Goal: Task Accomplishment & Management: Manage account settings

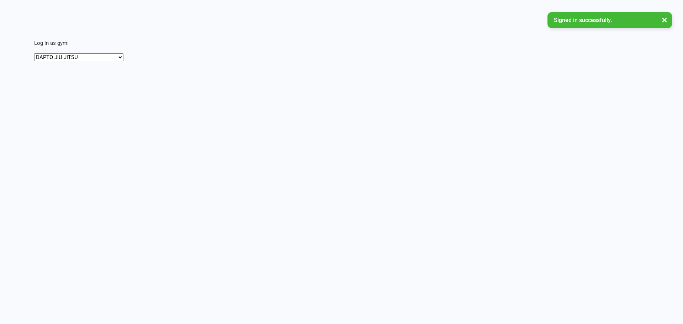
drag, startPoint x: 482, startPoint y: 160, endPoint x: 500, endPoint y: 151, distance: 19.7
click at [483, 72] on html "Signed in successfully. × × × × Log in as gym: DAPTO JIU JITSU Team [PERSON_NAM…" at bounding box center [341, 36] width 683 height 72
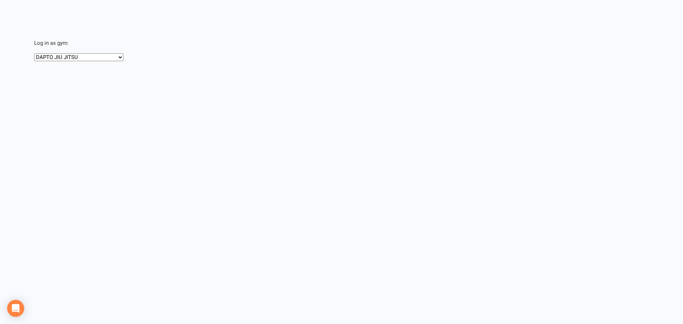
click at [611, 72] on html "Signed in successfully. × × × × Log in as gym: DAPTO JIU JITSU Team [PERSON_NAM…" at bounding box center [341, 36] width 683 height 72
click at [87, 58] on select "DAPTO JIU JITSU Team [PERSON_NAME] Muay Thai" at bounding box center [78, 57] width 89 height 8
click at [34, 53] on select "DAPTO JIU JITSU Team [PERSON_NAME] Muay Thai" at bounding box center [78, 57] width 89 height 8
click at [145, 72] on html "Signed in successfully. × × × × Log in as gym: DAPTO JIU JITSU Team [PERSON_NAM…" at bounding box center [341, 36] width 683 height 72
drag, startPoint x: 138, startPoint y: 151, endPoint x: 201, endPoint y: 142, distance: 63.6
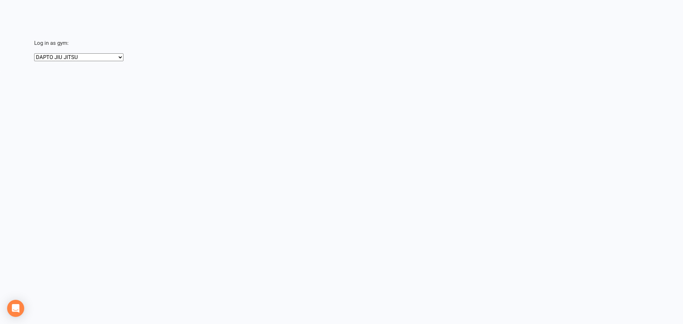
click at [317, 72] on html "Signed in successfully. × × × × Log in as gym: DAPTO JIU JITSU Team [PERSON_NAM…" at bounding box center [341, 36] width 683 height 72
drag, startPoint x: 15, startPoint y: 1, endPoint x: 579, endPoint y: 282, distance: 629.8
click at [599, 72] on html "Signed in successfully. × × × × Log in as gym: DAPTO JIU JITSU Team [PERSON_NAM…" at bounding box center [341, 36] width 683 height 72
click at [146, 72] on html "Signed in successfully. × × × × Log in as gym: DAPTO JIU JITSU Team [PERSON_NAM…" at bounding box center [341, 36] width 683 height 72
click at [203, 51] on div "Log in as gym: [PERSON_NAME] Team [PERSON_NAME] Muay Thai" at bounding box center [353, 42] width 659 height 38
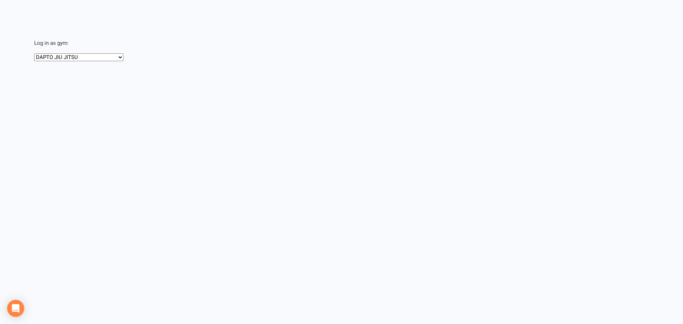
click at [85, 58] on select "DAPTO JIU JITSU Team [PERSON_NAME] Muay Thai" at bounding box center [78, 57] width 89 height 8
click at [34, 53] on select "DAPTO JIU JITSU Team [PERSON_NAME] Muay Thai" at bounding box center [78, 57] width 89 height 8
click at [75, 55] on select "DAPTO JIU JITSU Team [PERSON_NAME] Muay Thai" at bounding box center [78, 57] width 89 height 8
select select "[URL][DOMAIN_NAME]"
click at [34, 53] on select "DAPTO JIU JITSU Team [PERSON_NAME] Muay Thai" at bounding box center [78, 57] width 89 height 8
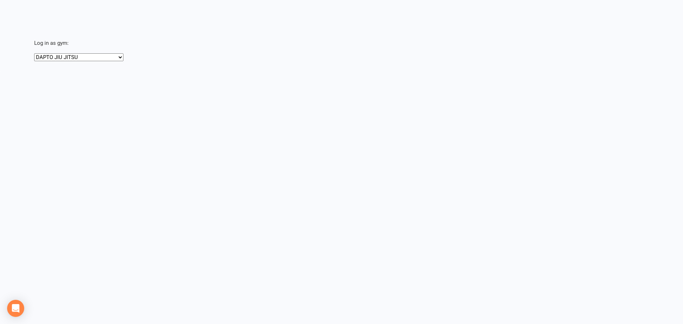
click at [156, 72] on html "Signed in successfully. × × × × Log in as gym: DAPTO JIU JITSU Team [PERSON_NAM…" at bounding box center [341, 36] width 683 height 72
drag, startPoint x: 156, startPoint y: 93, endPoint x: 109, endPoint y: 104, distance: 48.3
click at [109, 72] on html "Signed in successfully. × × × × Log in as gym: DAPTO JIU JITSU Team [PERSON_NAM…" at bounding box center [341, 36] width 683 height 72
drag, startPoint x: 5, startPoint y: 1, endPoint x: 676, endPoint y: 315, distance: 740.9
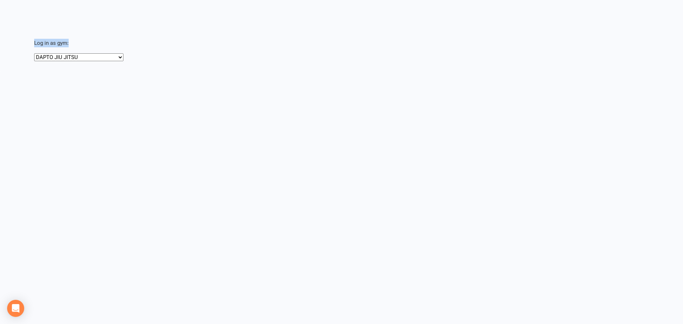
click at [676, 72] on html "Signed in successfully. × × × × Log in as gym: DAPTO JIU JITSU Team [PERSON_NAM…" at bounding box center [341, 36] width 683 height 72
click at [201, 72] on html "Signed in successfully. × × × × Log in as gym: DAPTO JIU JITSU Team [PERSON_NAM…" at bounding box center [341, 36] width 683 height 72
click at [16, 305] on icon "Open Intercom Messenger" at bounding box center [15, 308] width 8 height 9
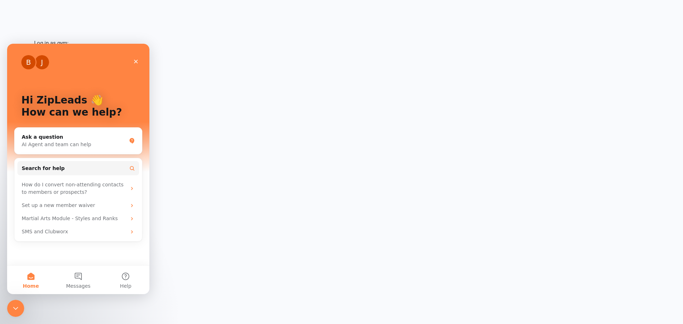
click at [248, 72] on html "Signed in successfully. × × × × Log in as gym: DAPTO JIU JITSU Team [PERSON_NAM…" at bounding box center [341, 36] width 683 height 72
click at [225, 72] on html "Signed in successfully. × × × × Log in as gym: DAPTO JIU JITSU Team [PERSON_NAM…" at bounding box center [341, 36] width 683 height 72
click at [136, 59] on icon "Close" at bounding box center [136, 62] width 6 height 6
